Goal: Task Accomplishment & Management: Use online tool/utility

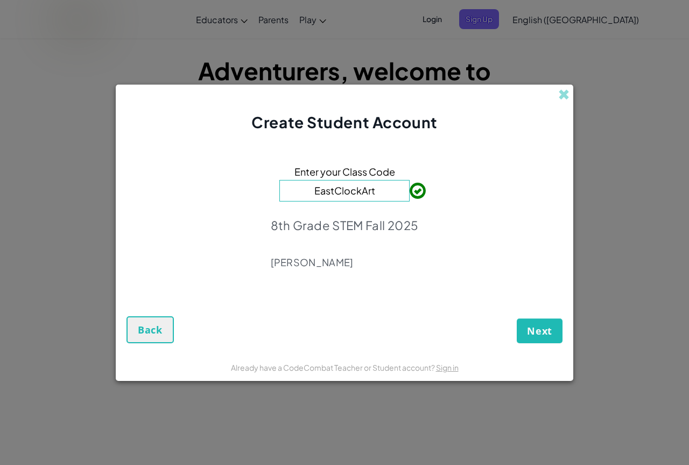
click at [376, 192] on input "EastClockArt" at bounding box center [344, 191] width 130 height 22
click at [530, 324] on span "Next" at bounding box center [539, 330] width 25 height 13
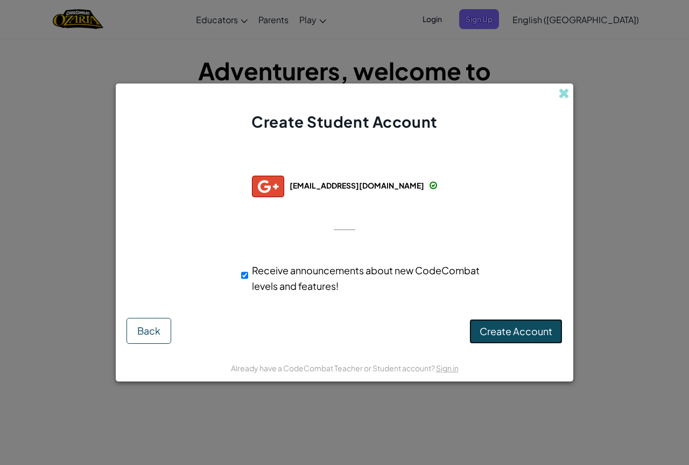
click at [491, 325] on span "Create Account" at bounding box center [516, 331] width 73 height 12
click at [513, 326] on button "Create Account" at bounding box center [516, 331] width 93 height 25
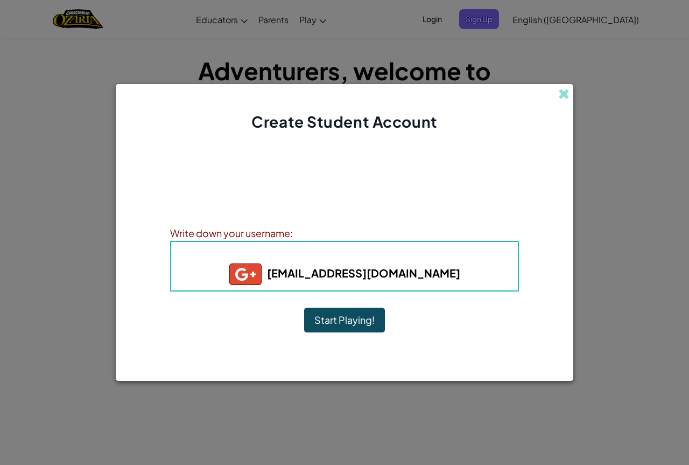
click at [367, 322] on button "Start Playing!" at bounding box center [344, 319] width 81 height 25
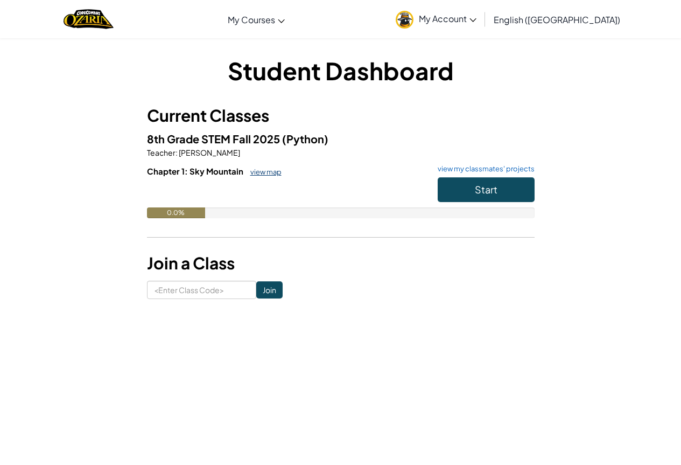
click at [253, 171] on link "view map" at bounding box center [263, 171] width 37 height 9
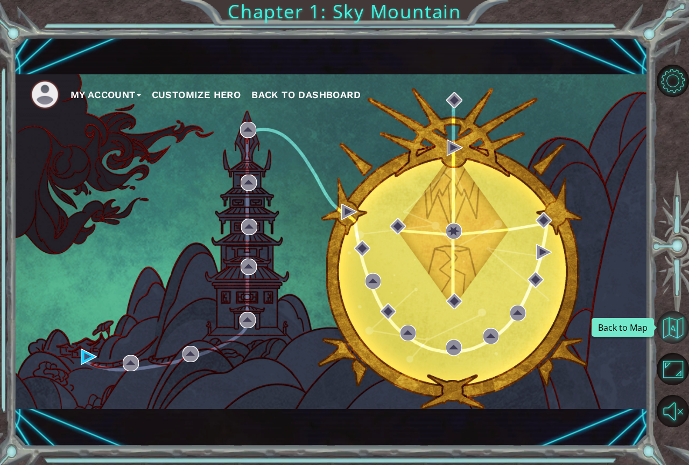
click at [673, 324] on button "Back to Map" at bounding box center [673, 327] width 32 height 32
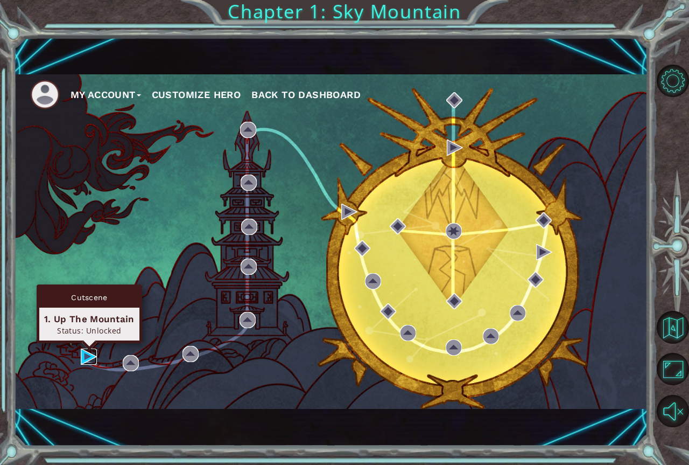
click at [85, 354] on img at bounding box center [89, 356] width 16 height 16
